Goal: Information Seeking & Learning: Get advice/opinions

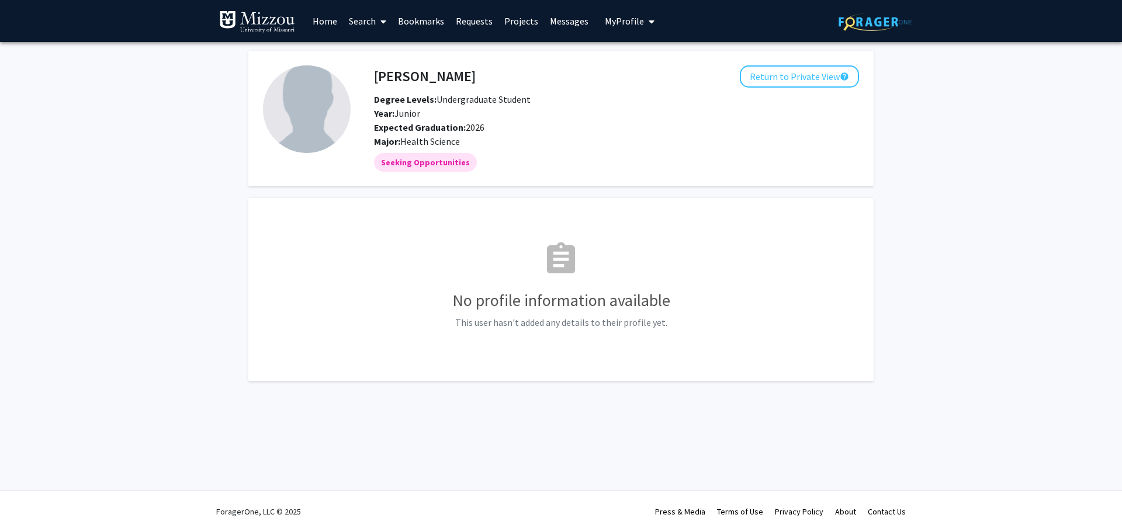
click at [512, 23] on link "Projects" at bounding box center [521, 21] width 46 height 41
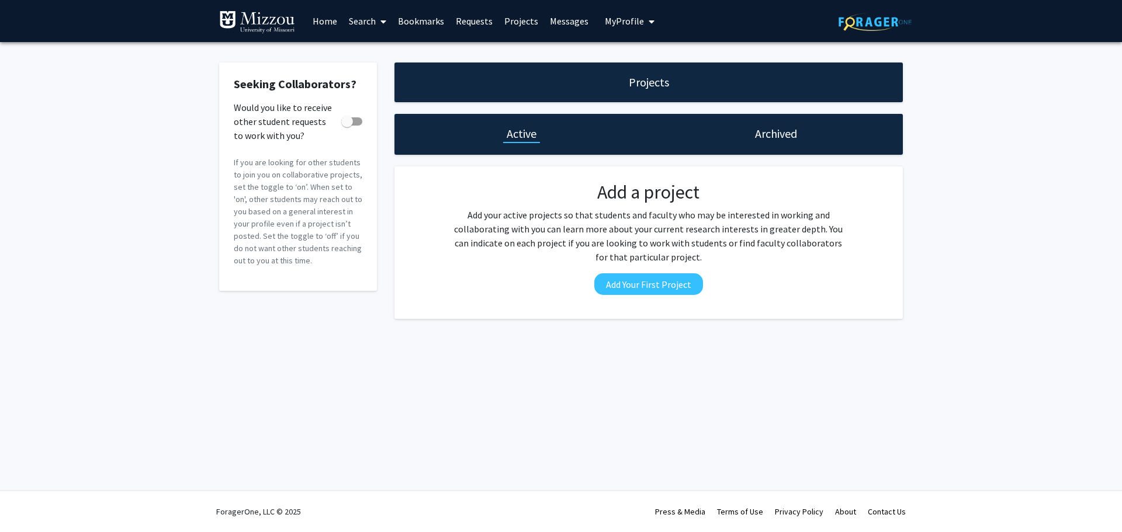
click at [509, 19] on link "Projects" at bounding box center [521, 21] width 46 height 41
click at [757, 139] on h1 "Archived" at bounding box center [776, 134] width 42 height 16
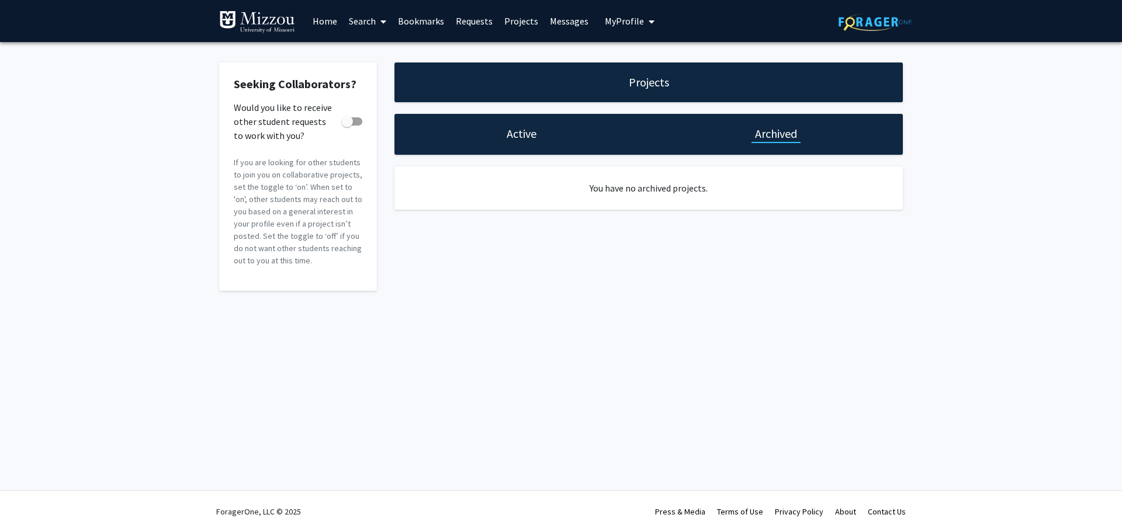
click at [573, 98] on div "Projects" at bounding box center [648, 83] width 508 height 40
drag, startPoint x: 563, startPoint y: 95, endPoint x: 534, endPoint y: 80, distance: 32.7
click at [554, 90] on div "Projects" at bounding box center [648, 83] width 508 height 40
click at [378, 26] on span at bounding box center [381, 21] width 11 height 41
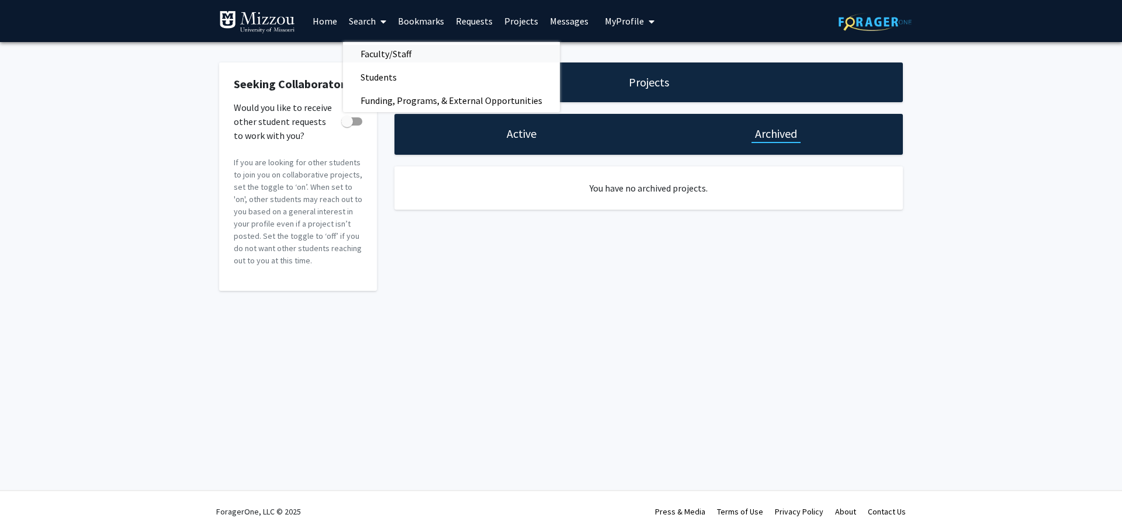
click at [388, 55] on span "Faculty/Staff" at bounding box center [386, 53] width 86 height 23
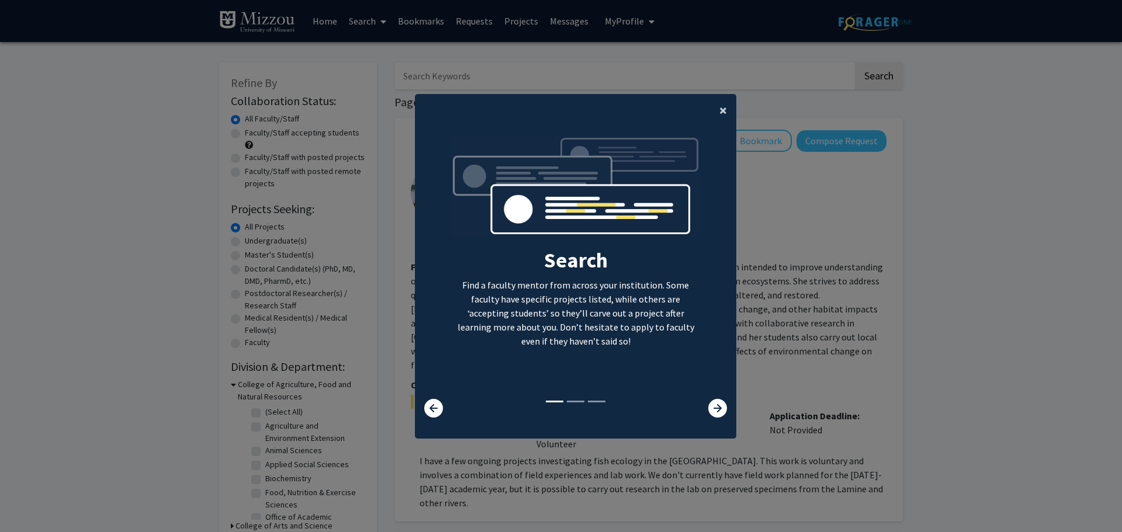
click at [719, 112] on span "×" at bounding box center [723, 110] width 8 height 18
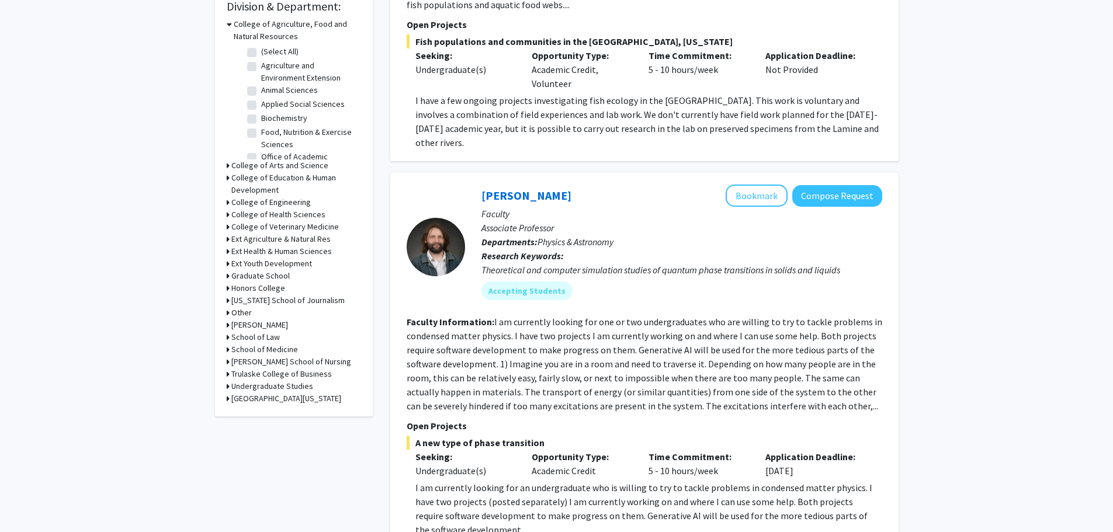
scroll to position [292, 0]
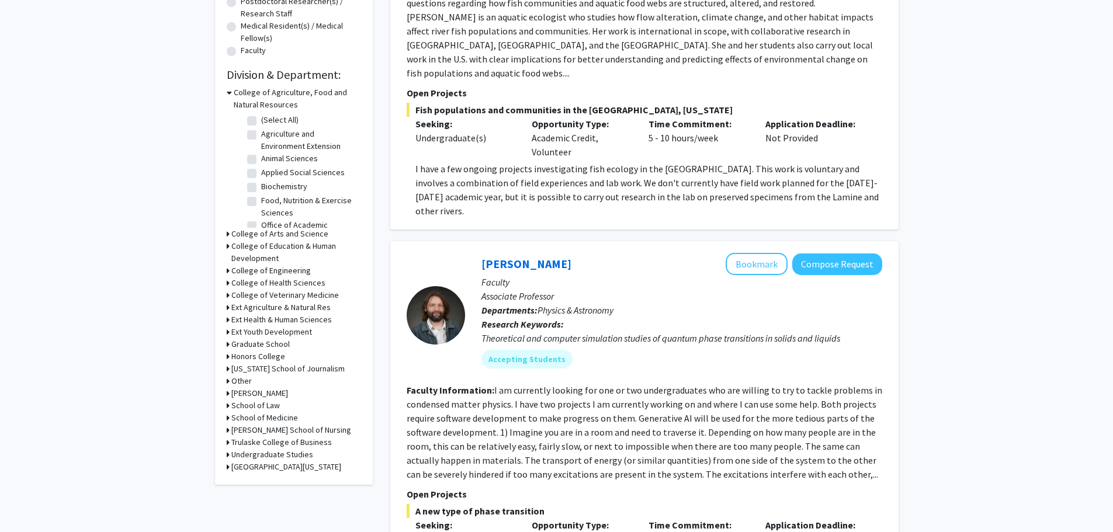
click at [261, 200] on label "Food, Nutrition & Exercise Sciences" at bounding box center [309, 207] width 97 height 25
click at [261, 200] on input "Food, Nutrition & Exercise Sciences" at bounding box center [265, 199] width 8 height 8
checkbox input "true"
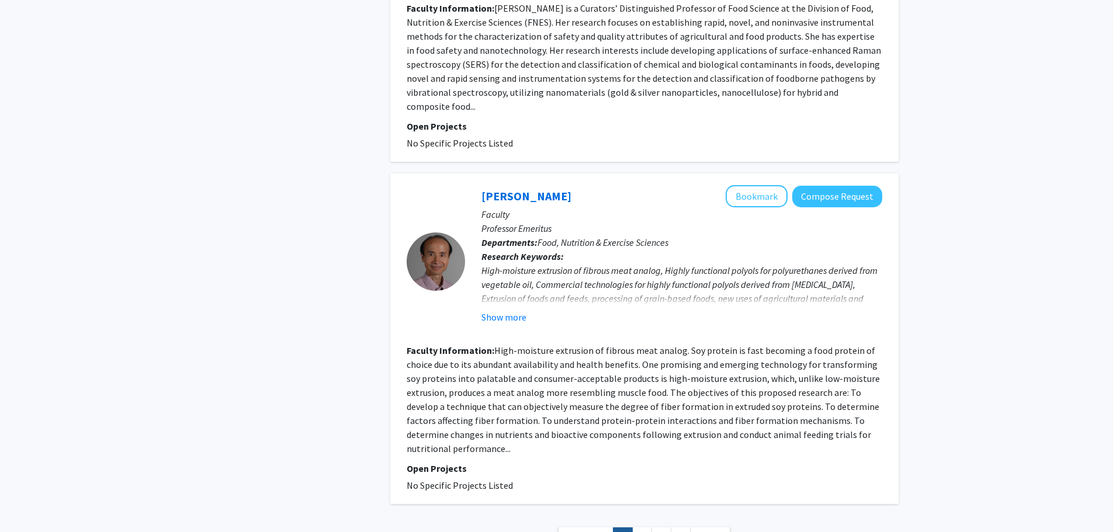
scroll to position [2458, 0]
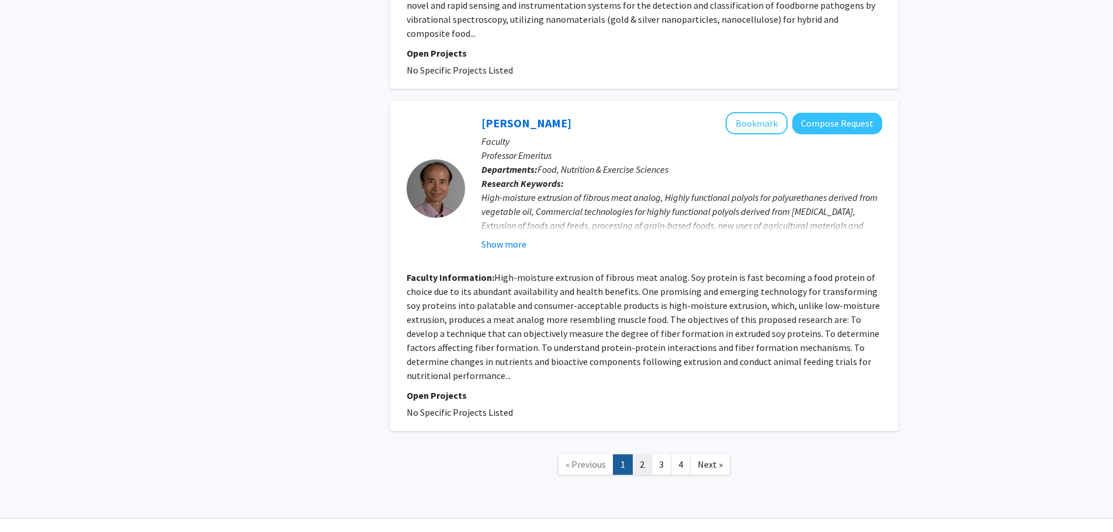
click at [638, 454] on link "2" at bounding box center [642, 464] width 20 height 20
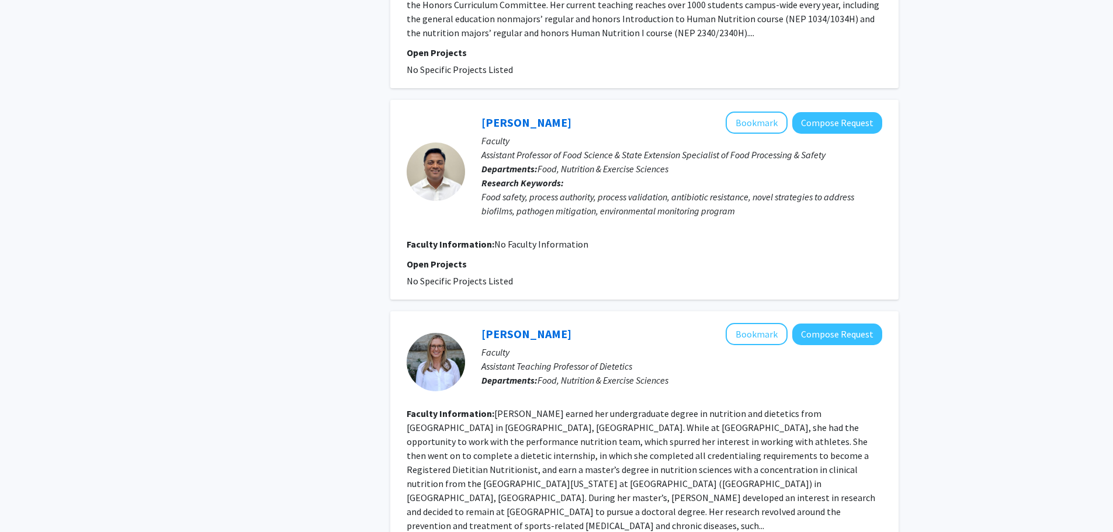
scroll to position [2000, 0]
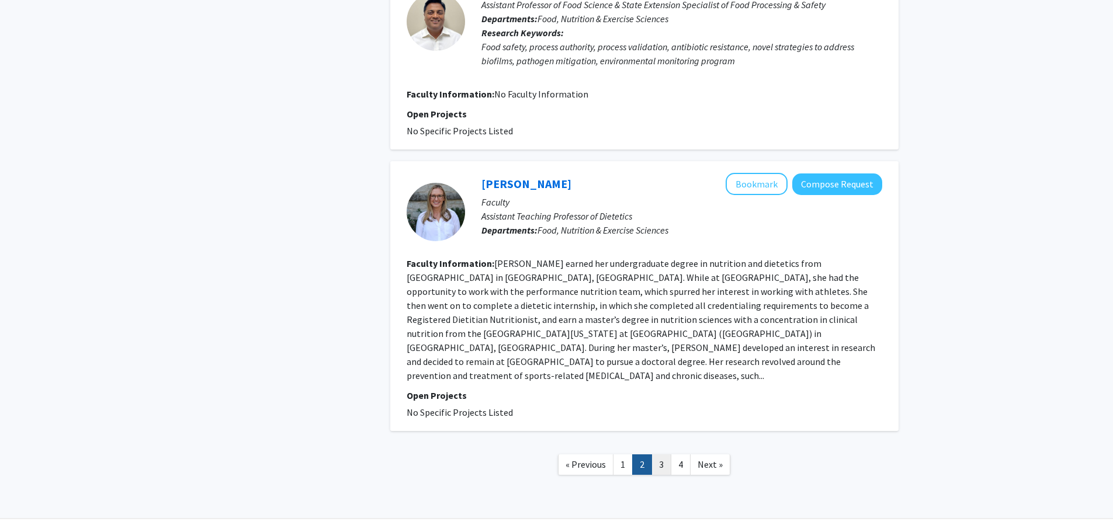
click at [658, 454] on link "3" at bounding box center [661, 464] width 20 height 20
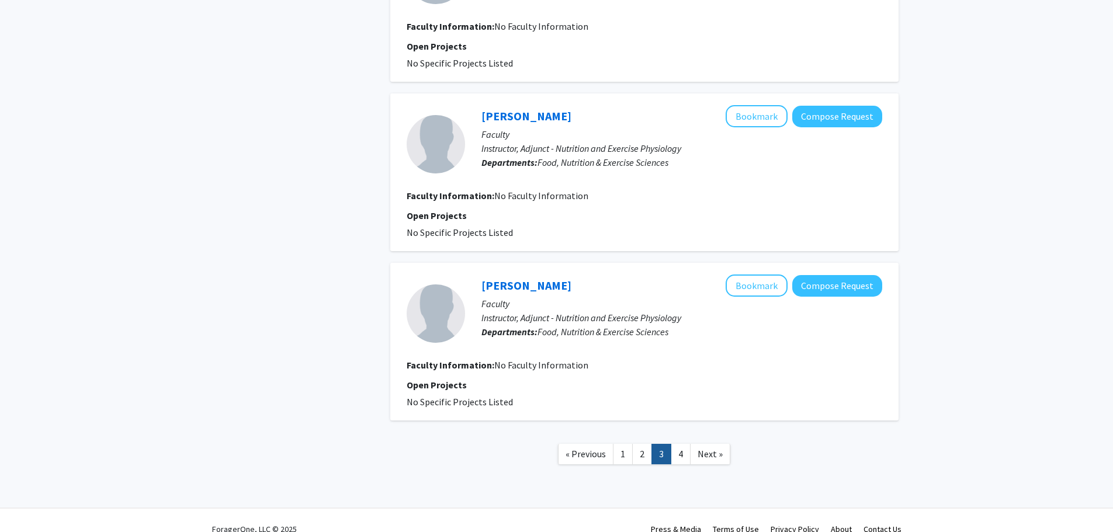
scroll to position [1397, 0]
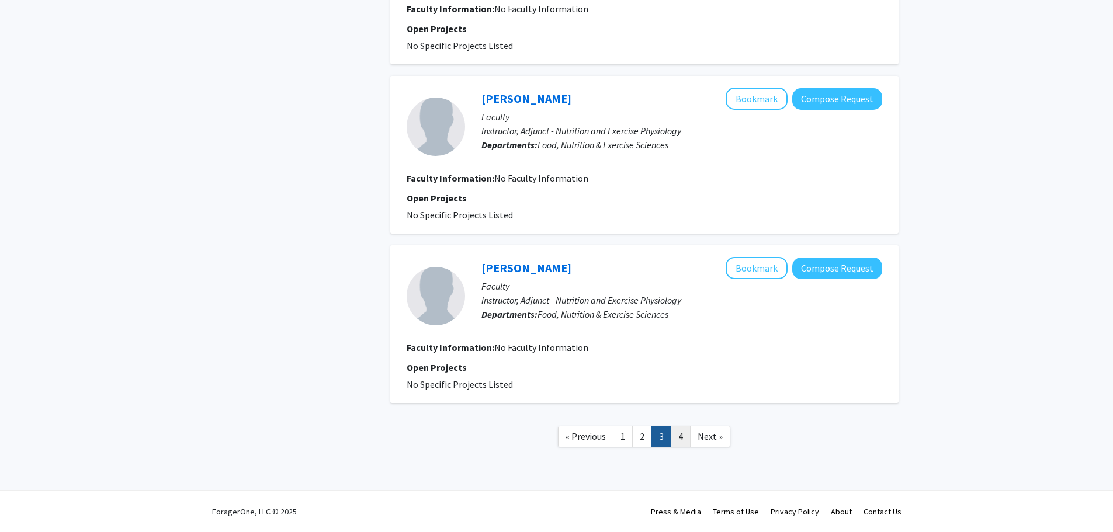
click at [685, 439] on link "4" at bounding box center [681, 436] width 20 height 20
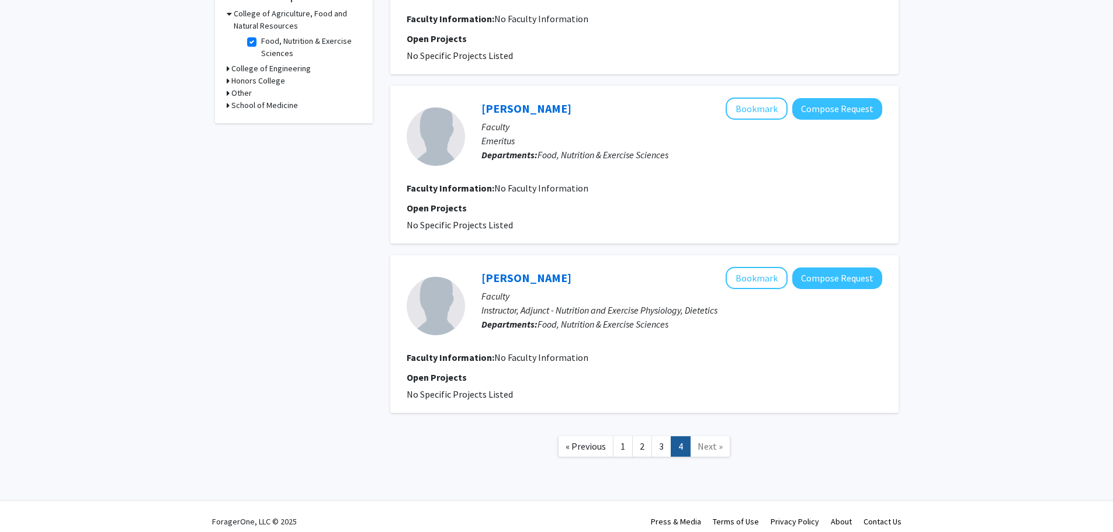
scroll to position [381, 0]
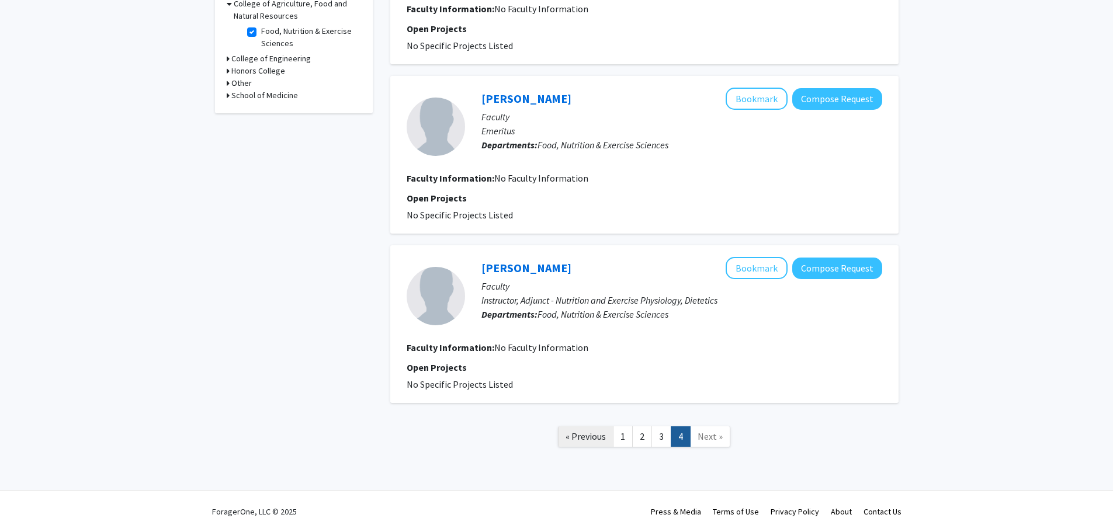
click at [599, 438] on span "« Previous" at bounding box center [585, 437] width 40 height 12
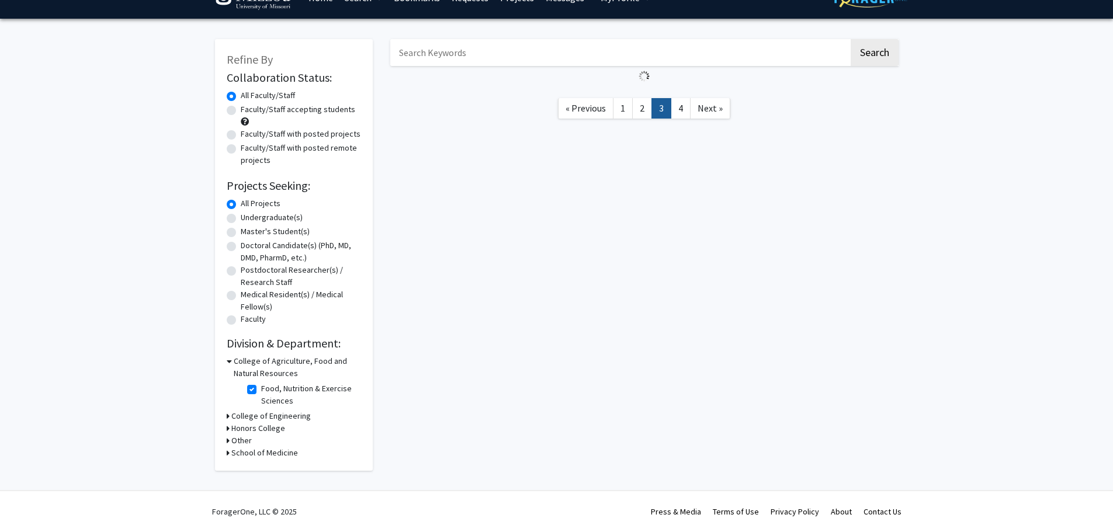
scroll to position [23, 0]
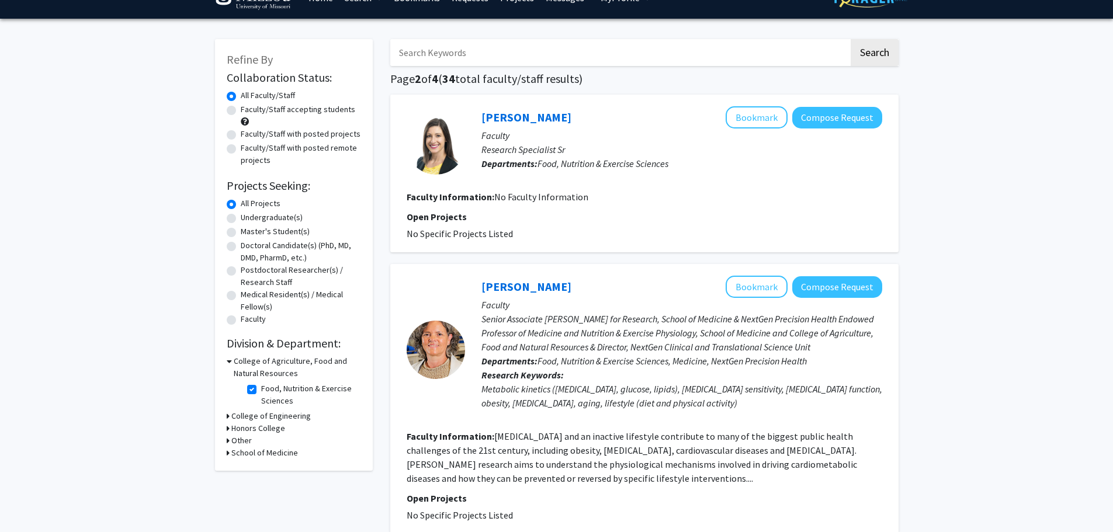
scroll to position [1397, 0]
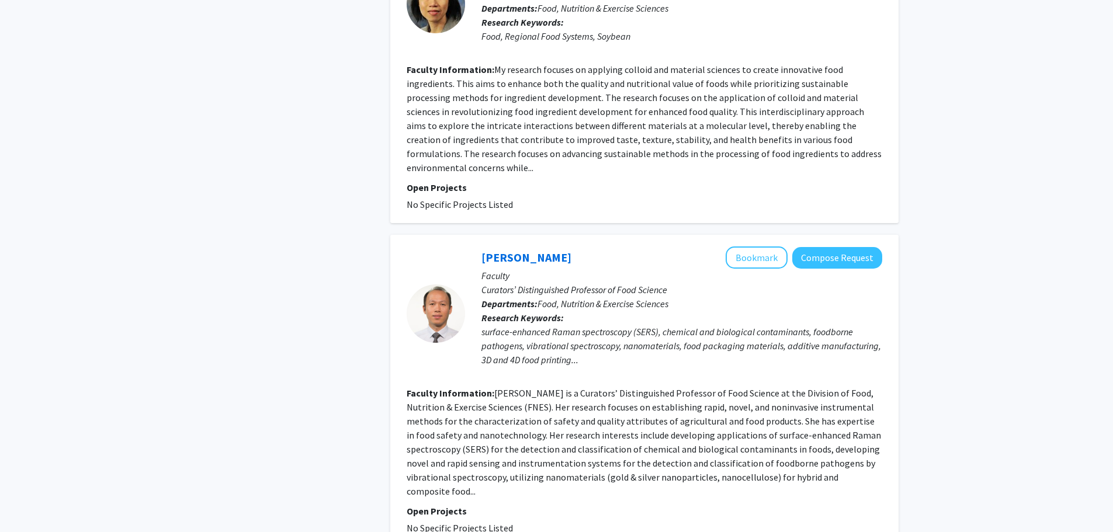
checkbox input "false"
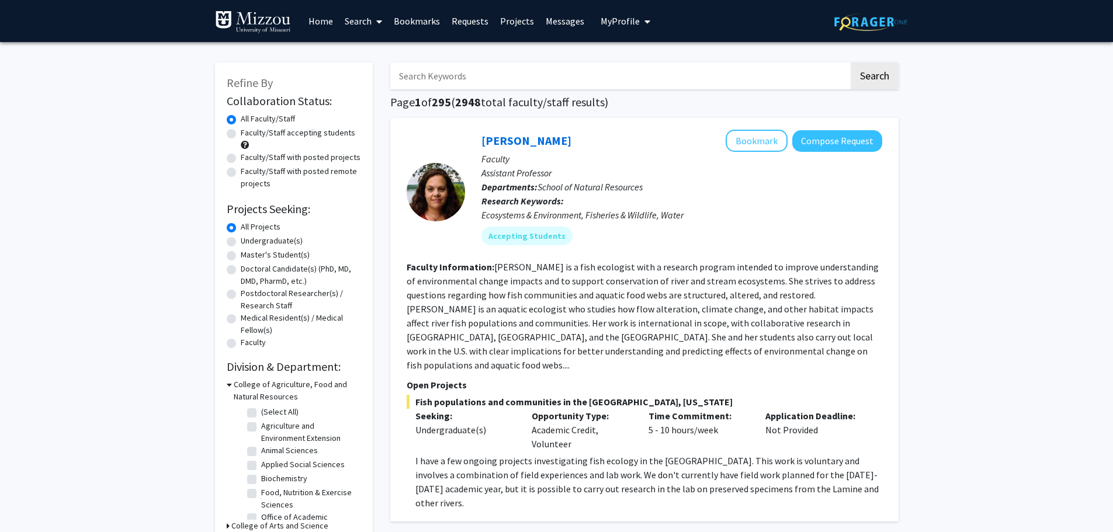
click at [241, 241] on label "Undergraduate(s)" at bounding box center [272, 241] width 62 height 12
click at [241, 241] on input "Undergraduate(s)" at bounding box center [245, 239] width 8 height 8
radio input "true"
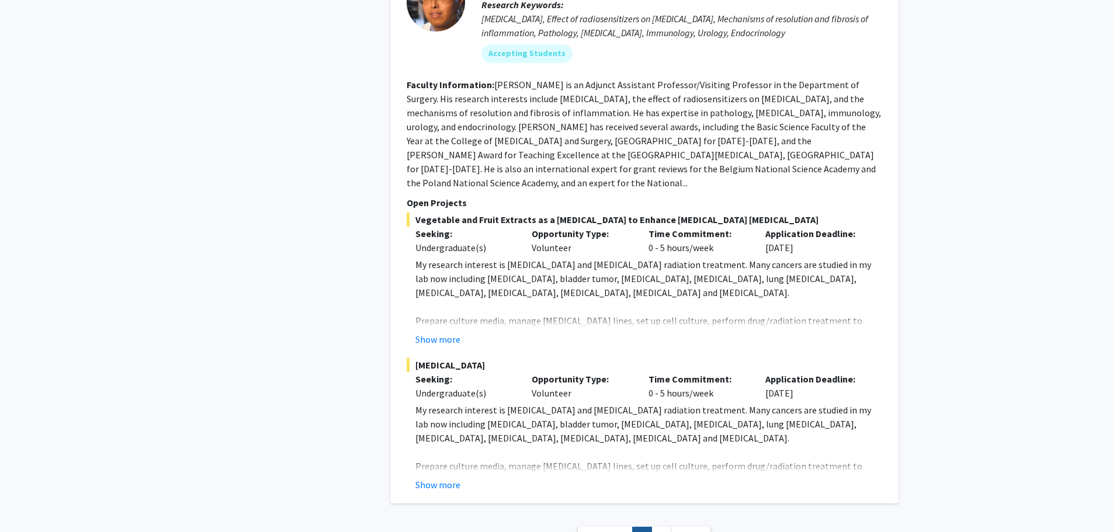
scroll to position [5183, 0]
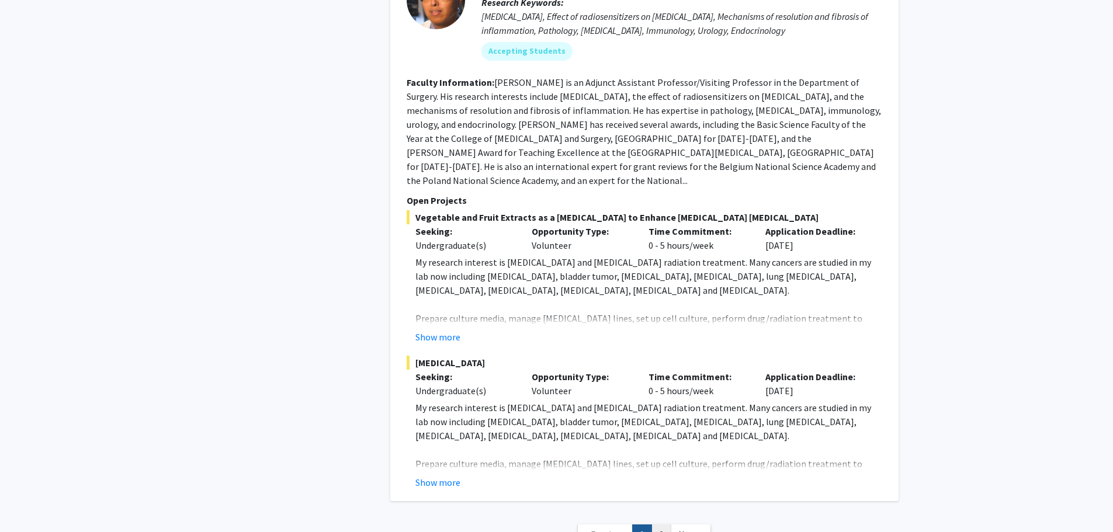
click at [662, 525] on link "2" at bounding box center [661, 535] width 20 height 20
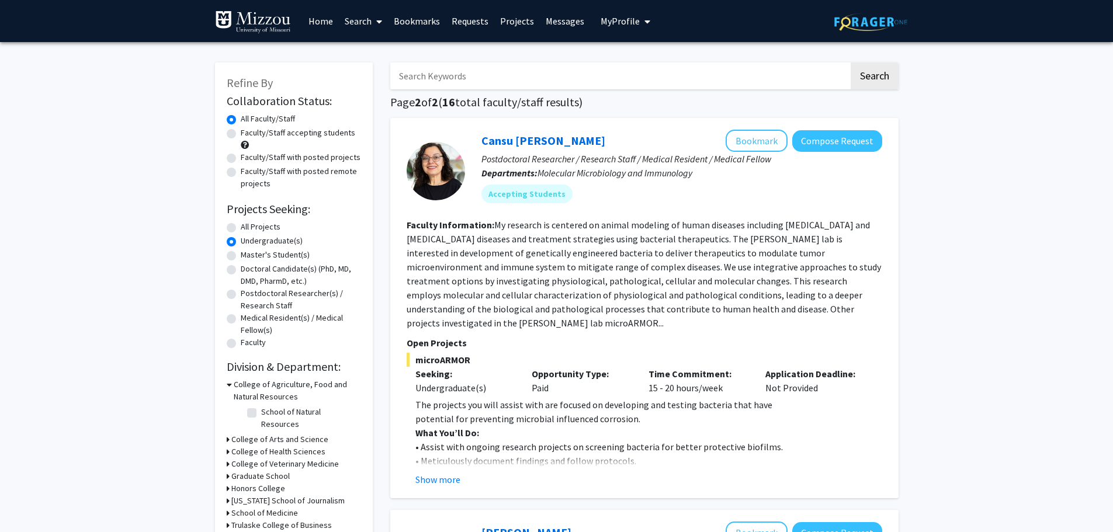
scroll to position [117, 0]
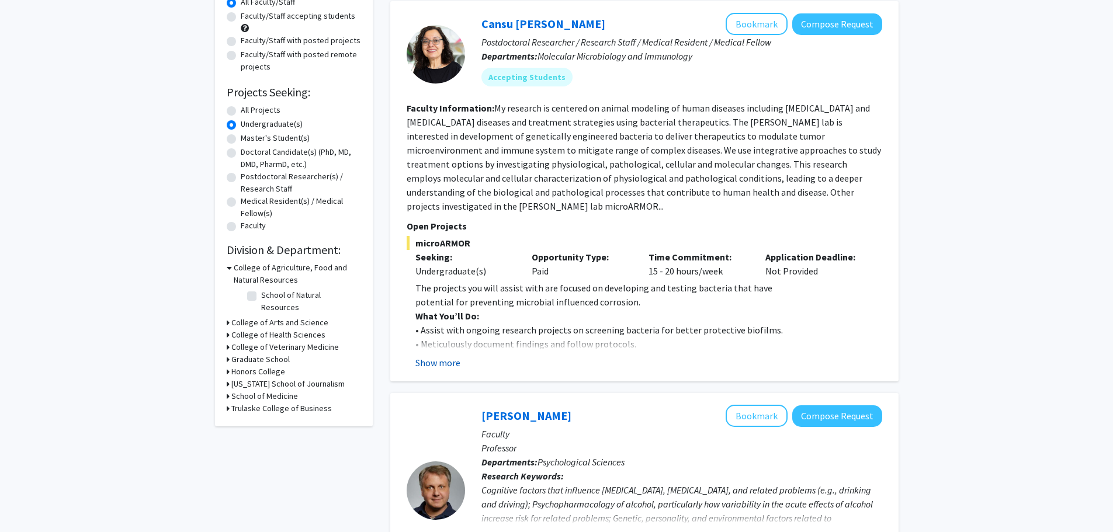
click at [443, 366] on button "Show more" at bounding box center [437, 363] width 45 height 14
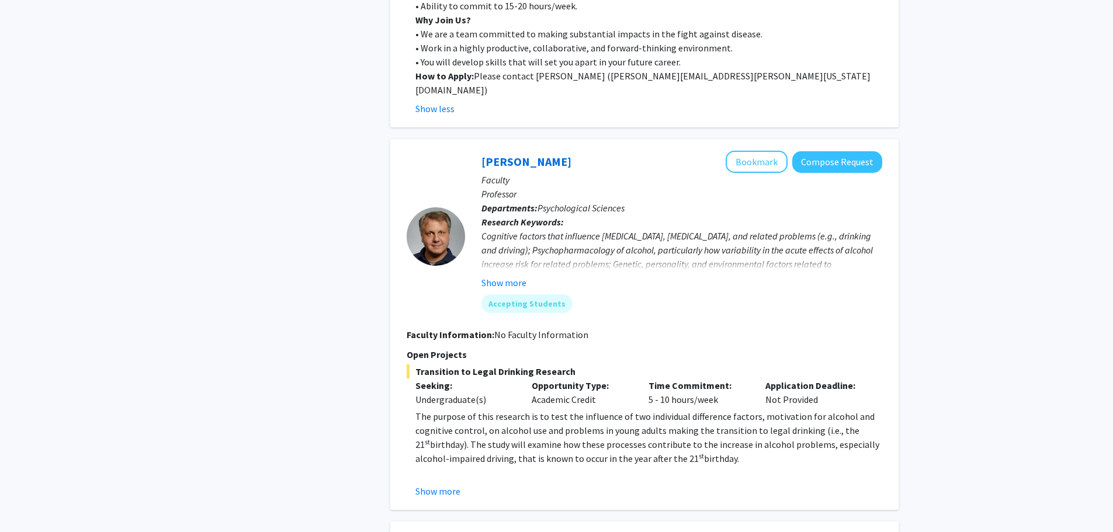
scroll to position [643, 0]
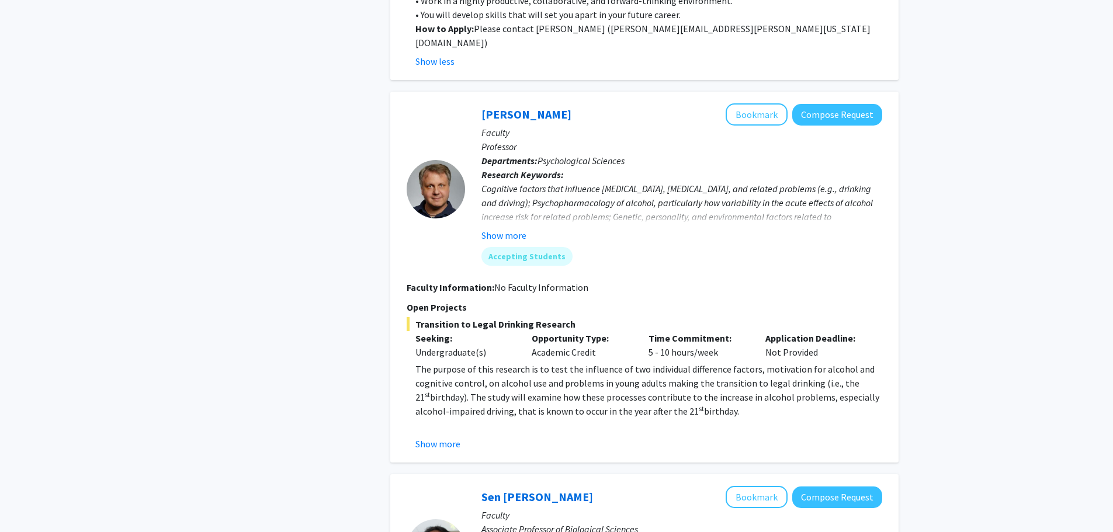
click at [492, 228] on div "[PERSON_NAME] Bookmark Compose Request Faculty Professor Departments: Psycholog…" at bounding box center [673, 188] width 417 height 171
click at [493, 228] on button "Show more" at bounding box center [503, 235] width 45 height 14
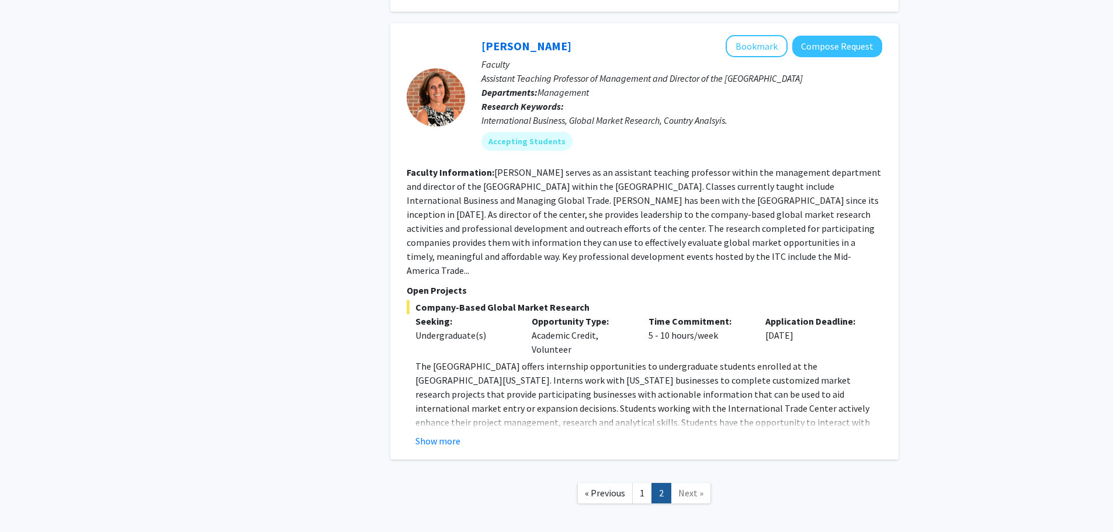
scroll to position [2396, 0]
click at [639, 483] on link "1" at bounding box center [642, 493] width 20 height 20
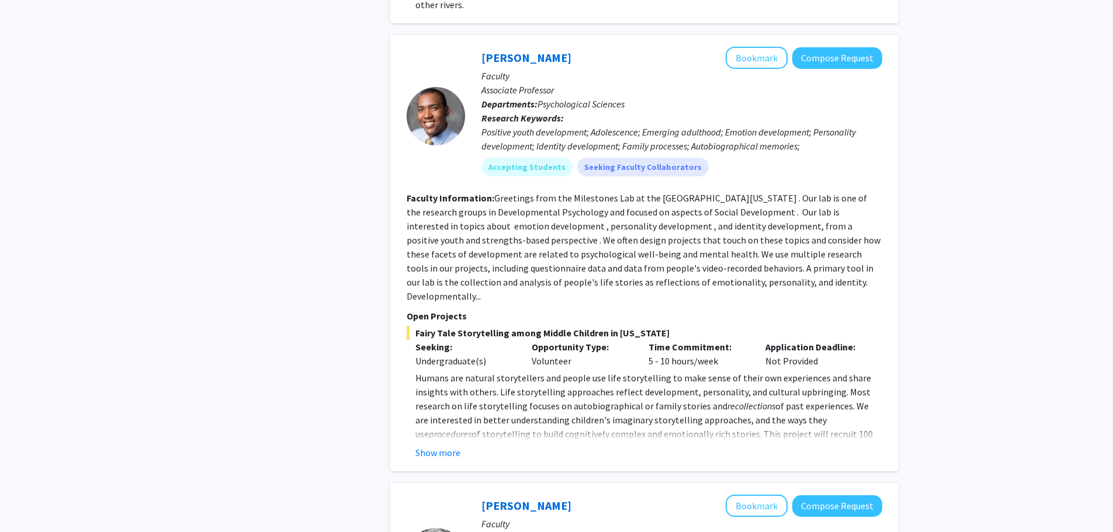
scroll to position [1519, 0]
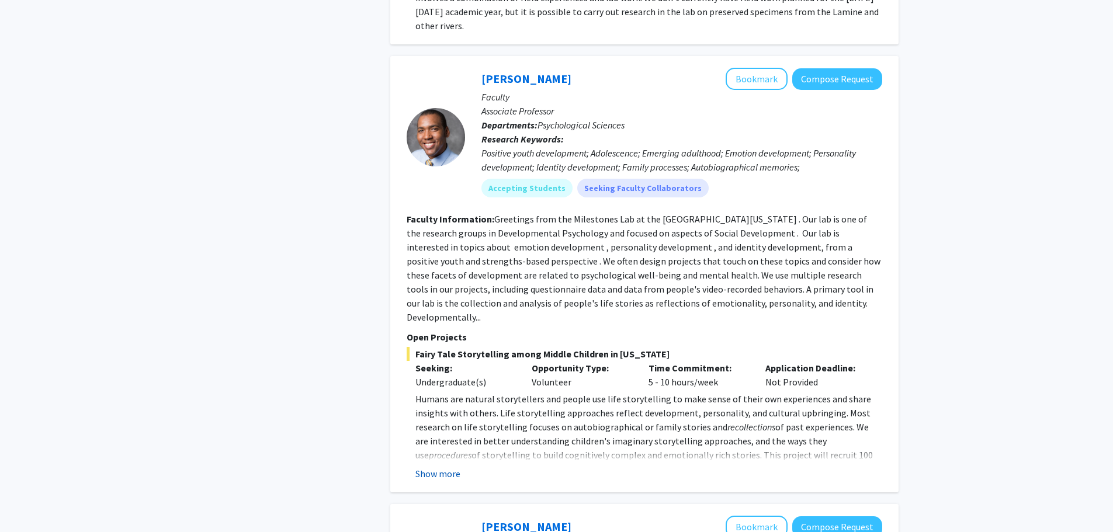
click at [452, 467] on button "Show more" at bounding box center [437, 474] width 45 height 14
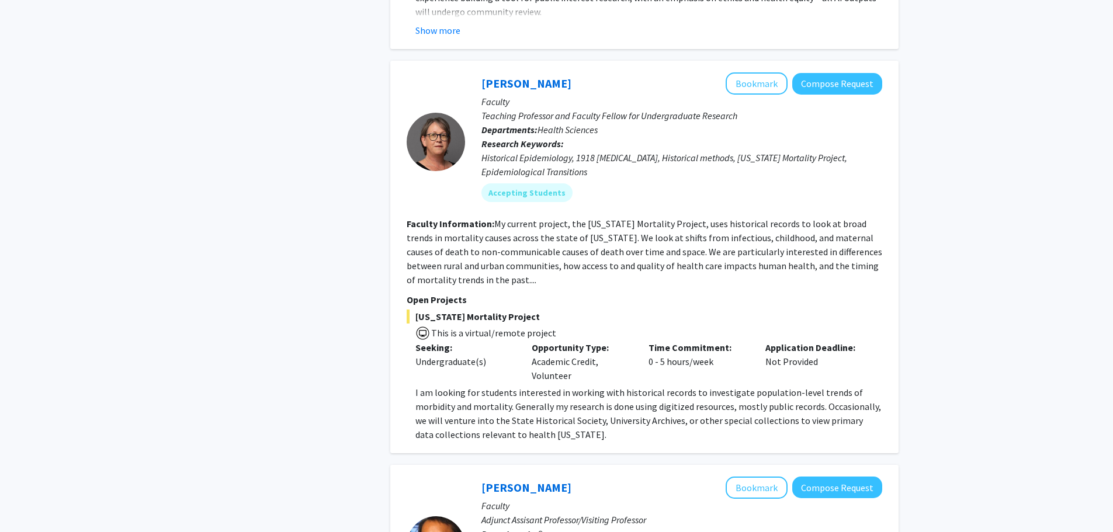
scroll to position [4848, 0]
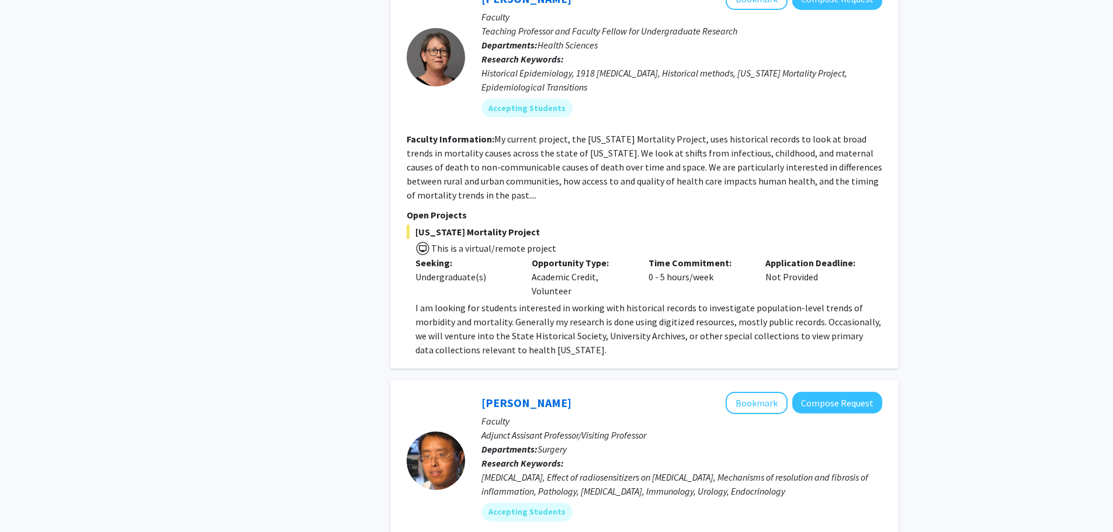
click at [560, 301] on p "I am looking for students interested in working with historical records to inve…" at bounding box center [648, 329] width 467 height 56
click at [454, 208] on p "Open Projects" at bounding box center [644, 215] width 475 height 14
click at [463, 242] on span "This is a virtual/remote project" at bounding box center [493, 248] width 126 height 12
click at [460, 225] on div "[US_STATE] Mortality Project This is a virtual/remote project Seeking: Undergra…" at bounding box center [644, 291] width 475 height 132
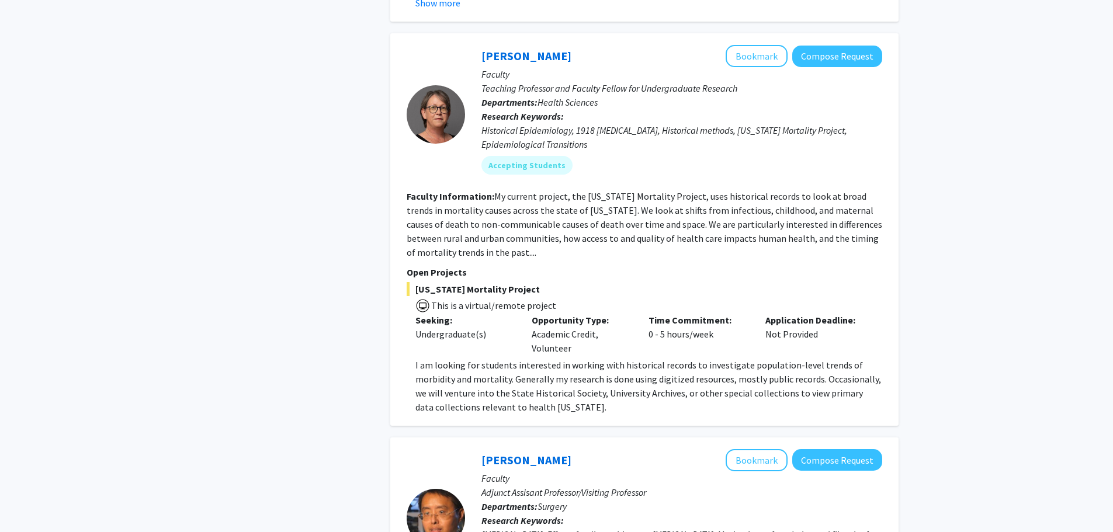
scroll to position [4673, 0]
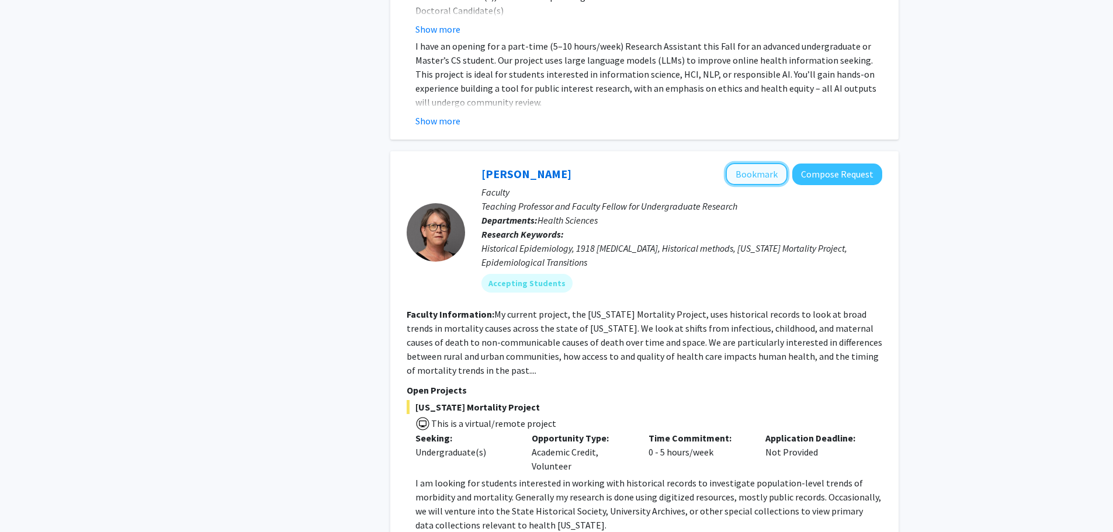
click at [741, 163] on button "Bookmark" at bounding box center [757, 174] width 62 height 22
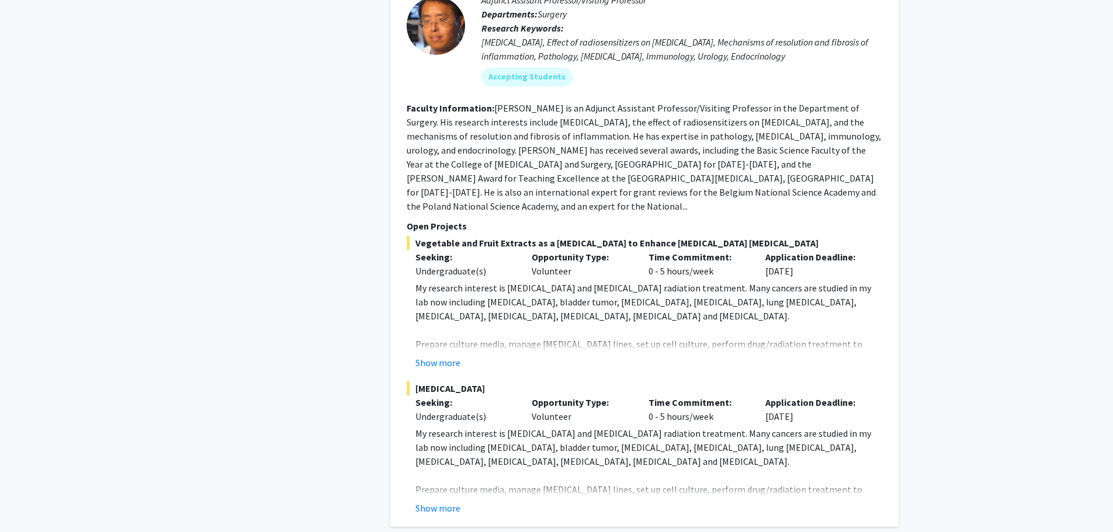
scroll to position [5295, 0]
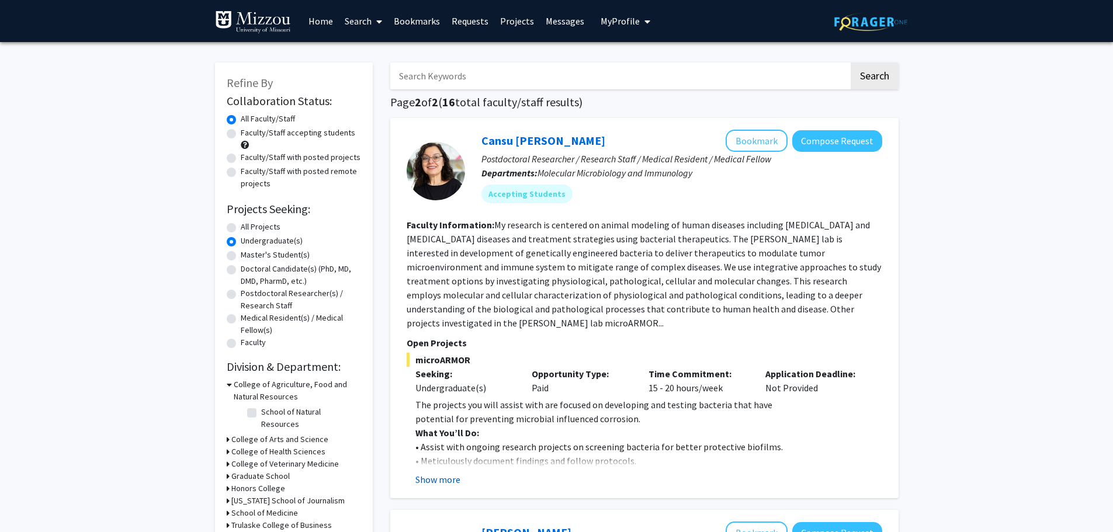
click at [444, 481] on button "Show more" at bounding box center [437, 480] width 45 height 14
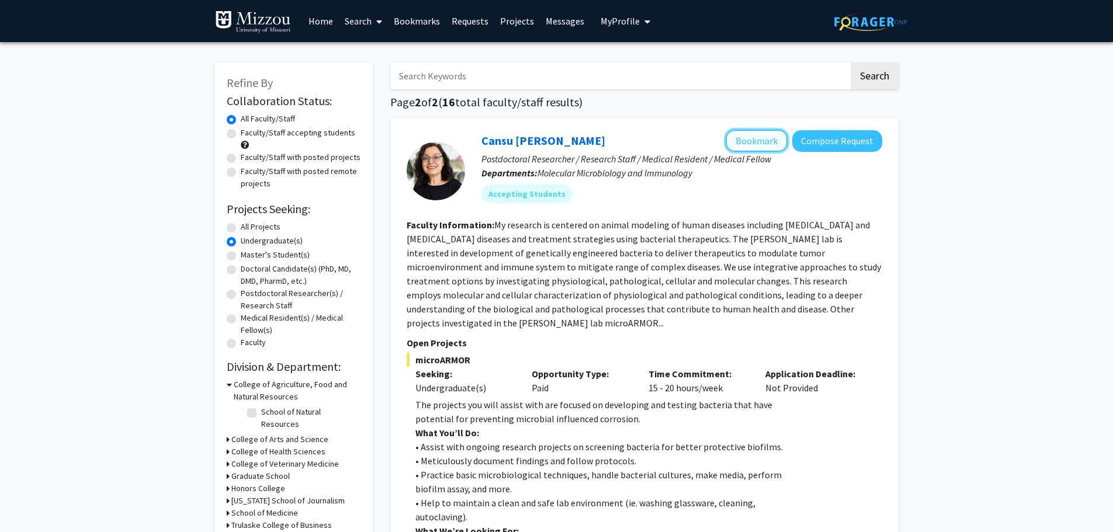
click at [766, 141] on button "Bookmark" at bounding box center [757, 141] width 62 height 22
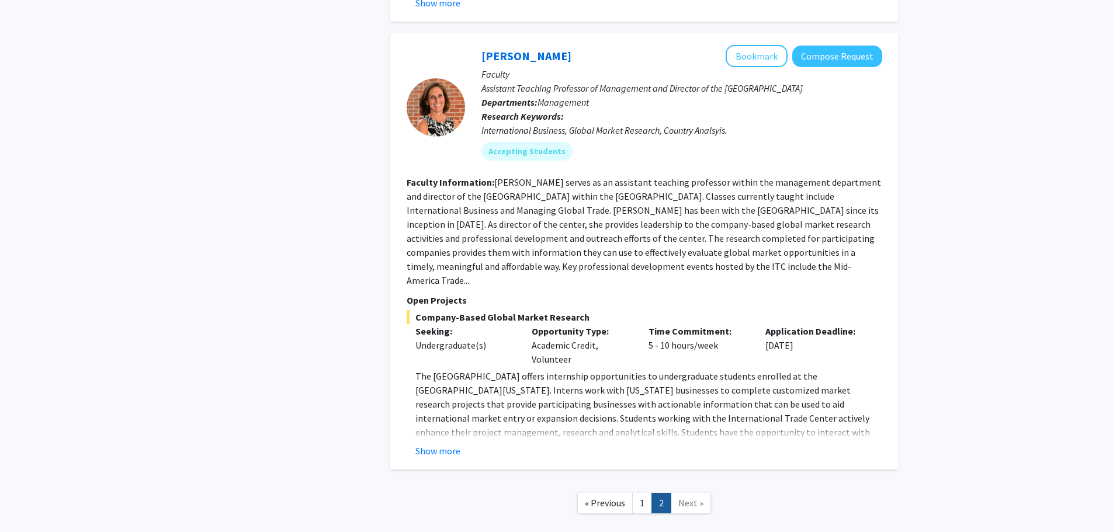
scroll to position [2382, 0]
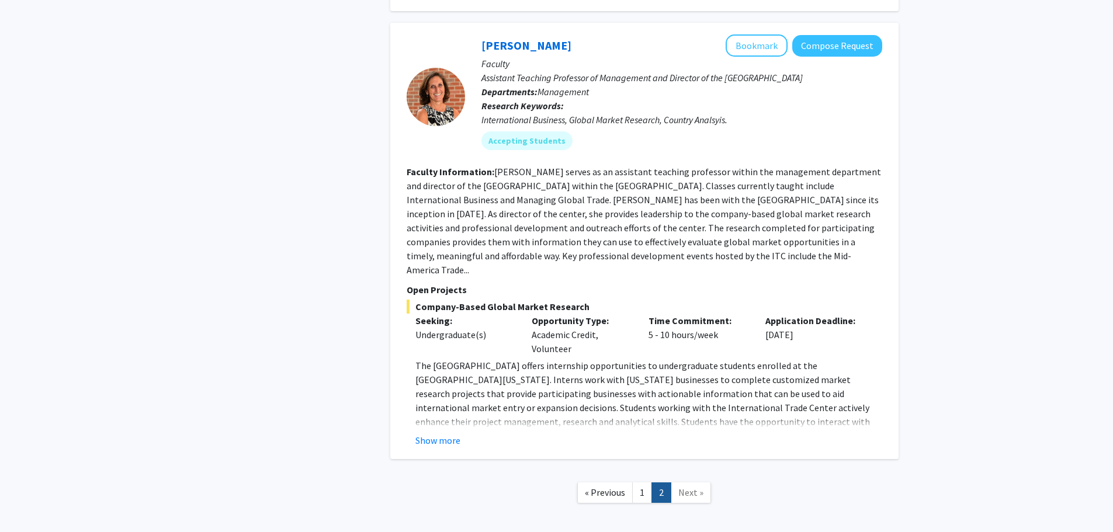
click at [643, 483] on link "1" at bounding box center [642, 493] width 20 height 20
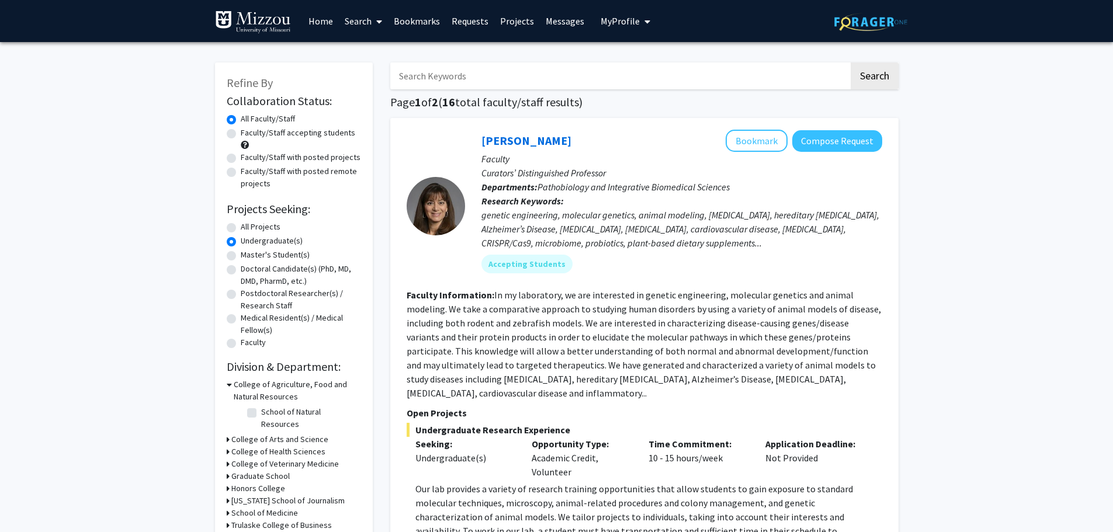
click at [241, 135] on label "Faculty/Staff accepting students" at bounding box center [298, 133] width 114 height 12
click at [241, 134] on input "Faculty/Staff accepting students" at bounding box center [245, 131] width 8 height 8
radio input "true"
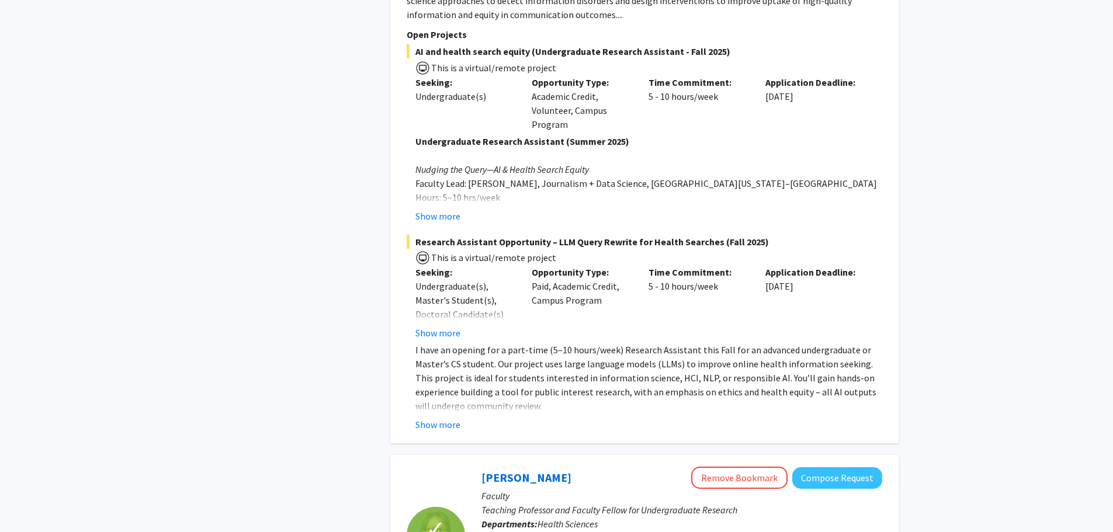
scroll to position [4264, 0]
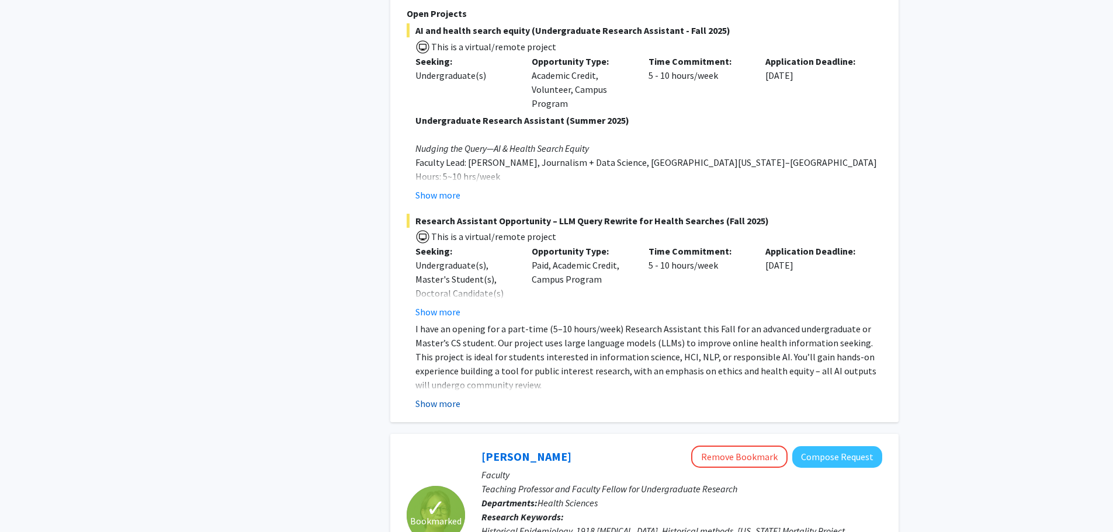
click at [453, 397] on button "Show more" at bounding box center [437, 404] width 45 height 14
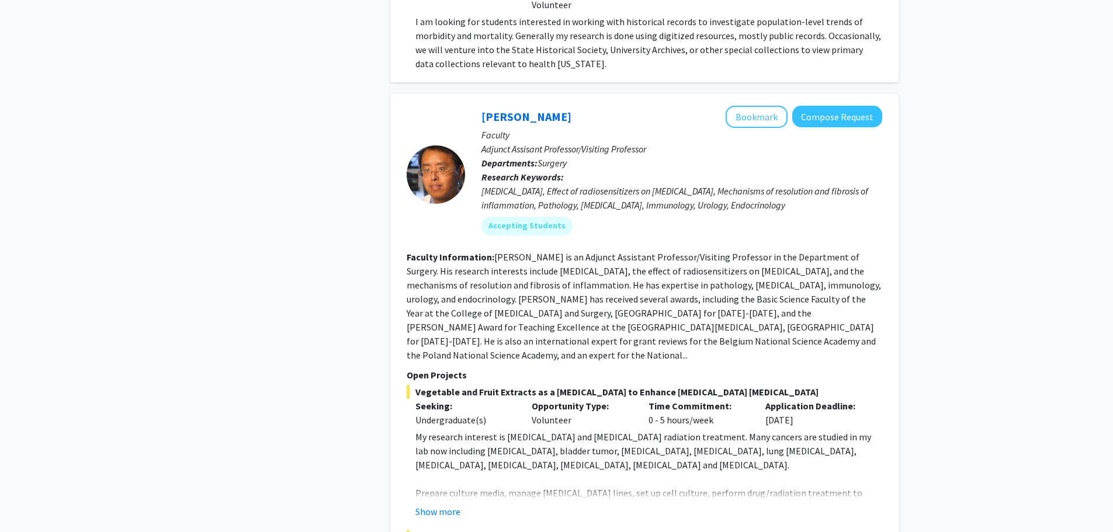
scroll to position [5400, 0]
click at [769, 106] on button "Bookmark" at bounding box center [757, 117] width 62 height 22
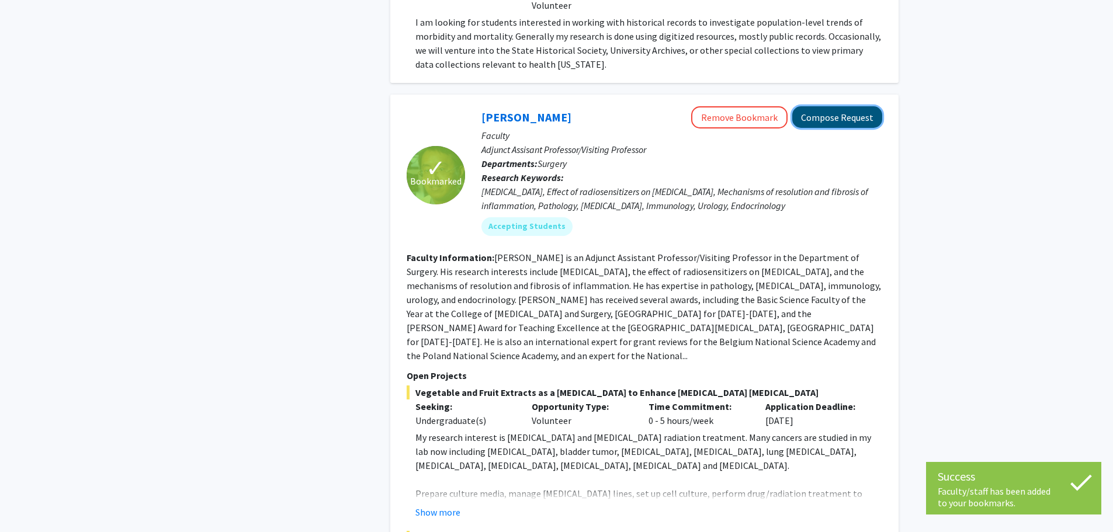
click at [829, 106] on button "Compose Request" at bounding box center [837, 117] width 90 height 22
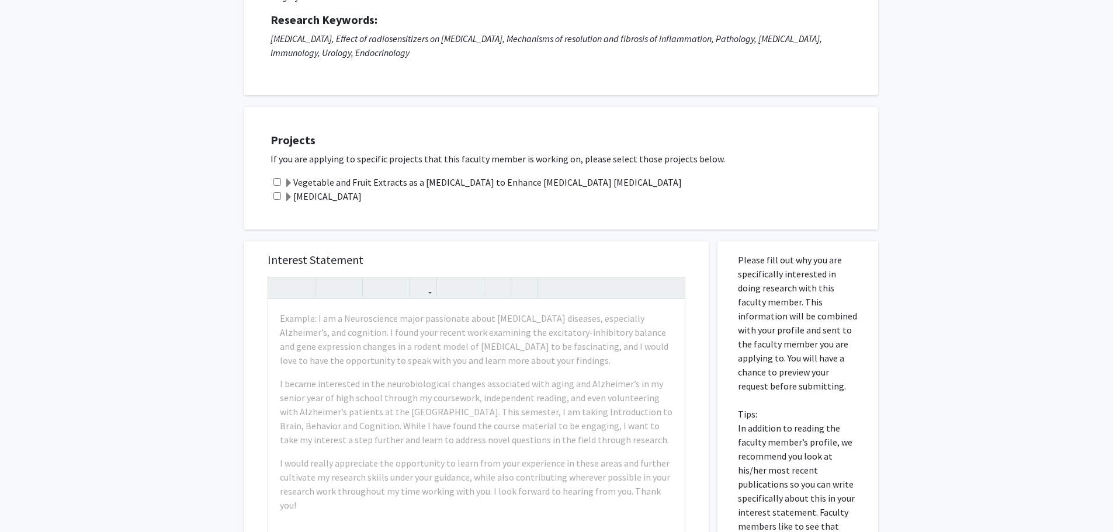
scroll to position [234, 0]
